Goal: Transaction & Acquisition: Download file/media

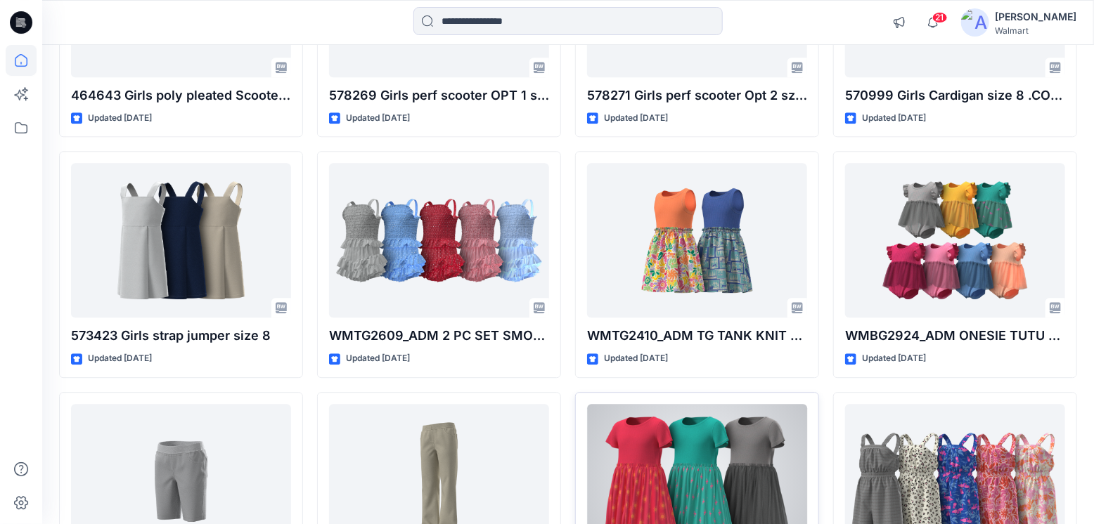
scroll to position [1890, 0]
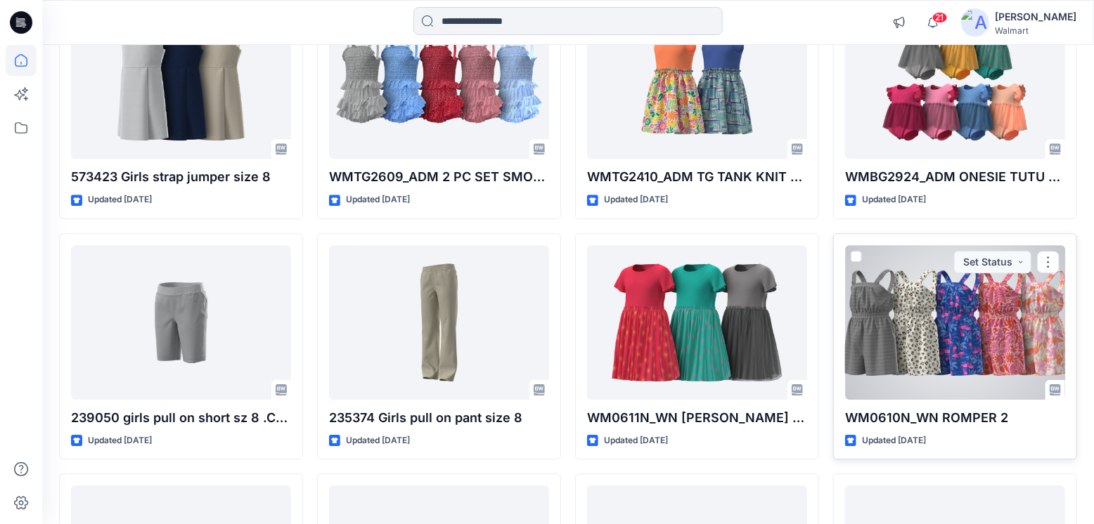
click at [1000, 323] on div at bounding box center [955, 322] width 220 height 155
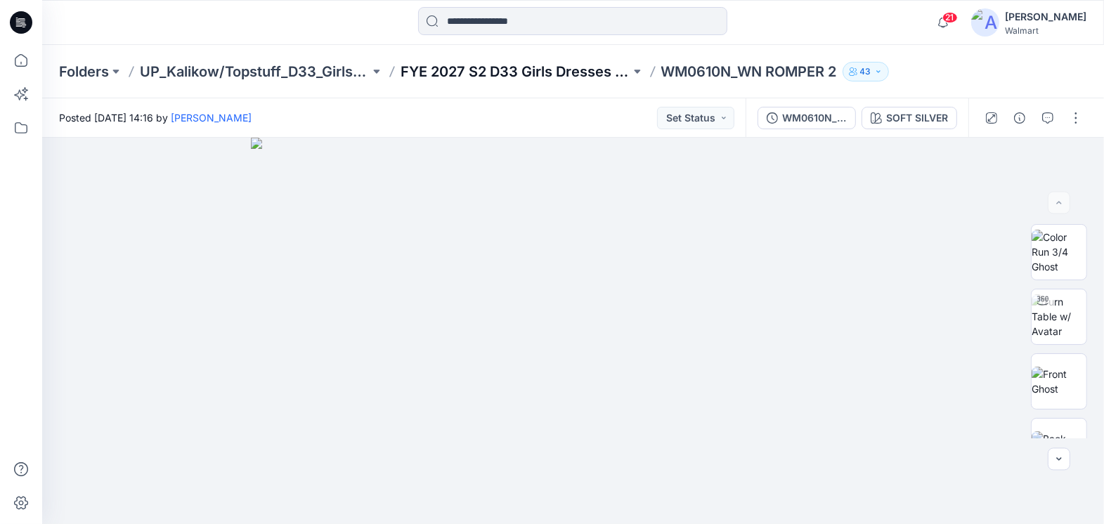
click at [557, 72] on p "FYE 2027 S2 D33 Girls Dresses Isfel/Topstuff" at bounding box center [516, 72] width 230 height 20
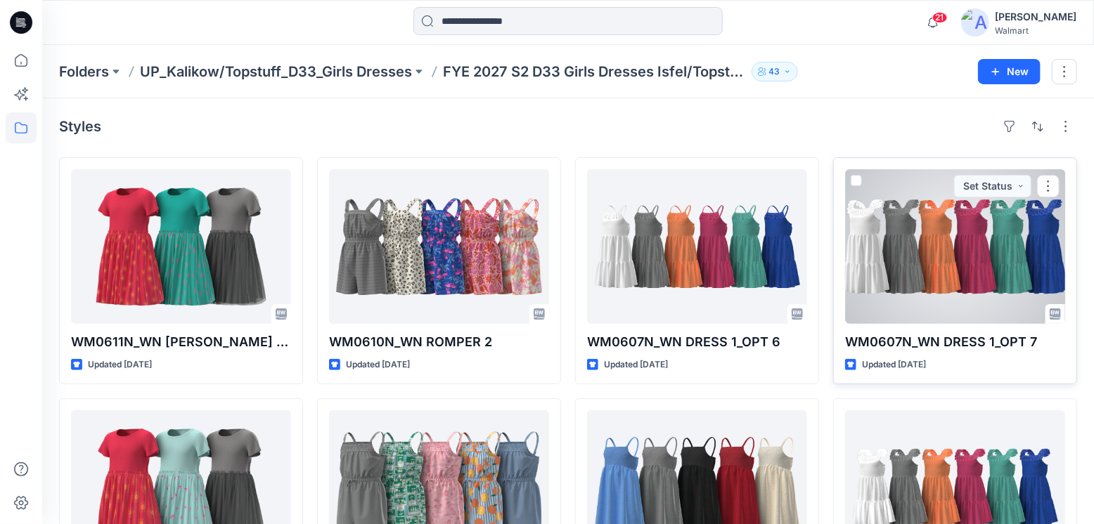
click at [927, 254] on div at bounding box center [955, 246] width 220 height 155
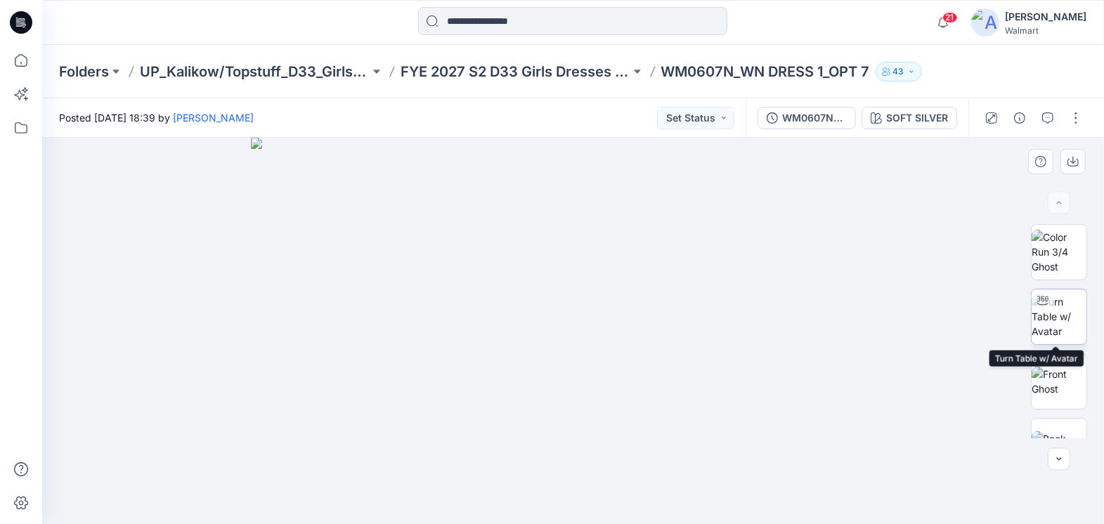
click at [1064, 319] on img at bounding box center [1059, 317] width 55 height 44
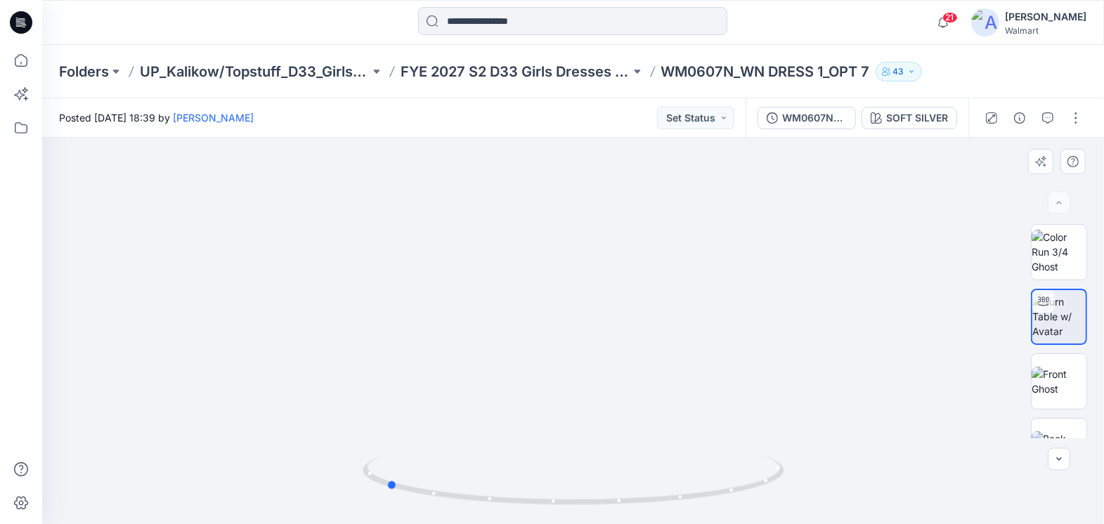
drag, startPoint x: 744, startPoint y: 493, endPoint x: 557, endPoint y: 512, distance: 188.7
click at [557, 512] on div at bounding box center [573, 331] width 1062 height 387
click at [829, 117] on div "WM0607N_WN DRESS 1_opt 6" at bounding box center [814, 117] width 65 height 15
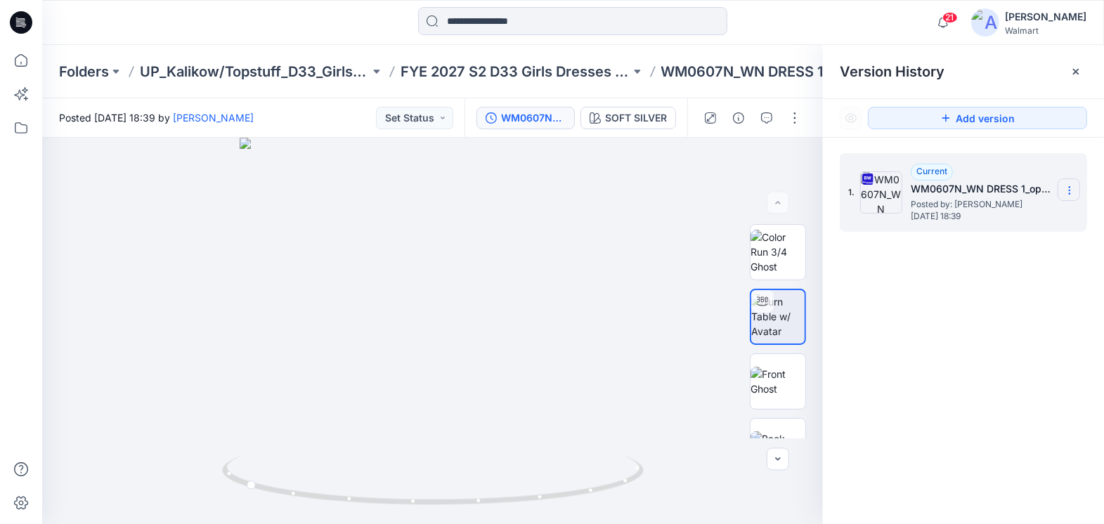
click at [1065, 187] on icon at bounding box center [1069, 190] width 11 height 11
click at [957, 216] on span "Download Source BW File" at bounding box center [999, 217] width 118 height 17
